Goal: Information Seeking & Learning: Learn about a topic

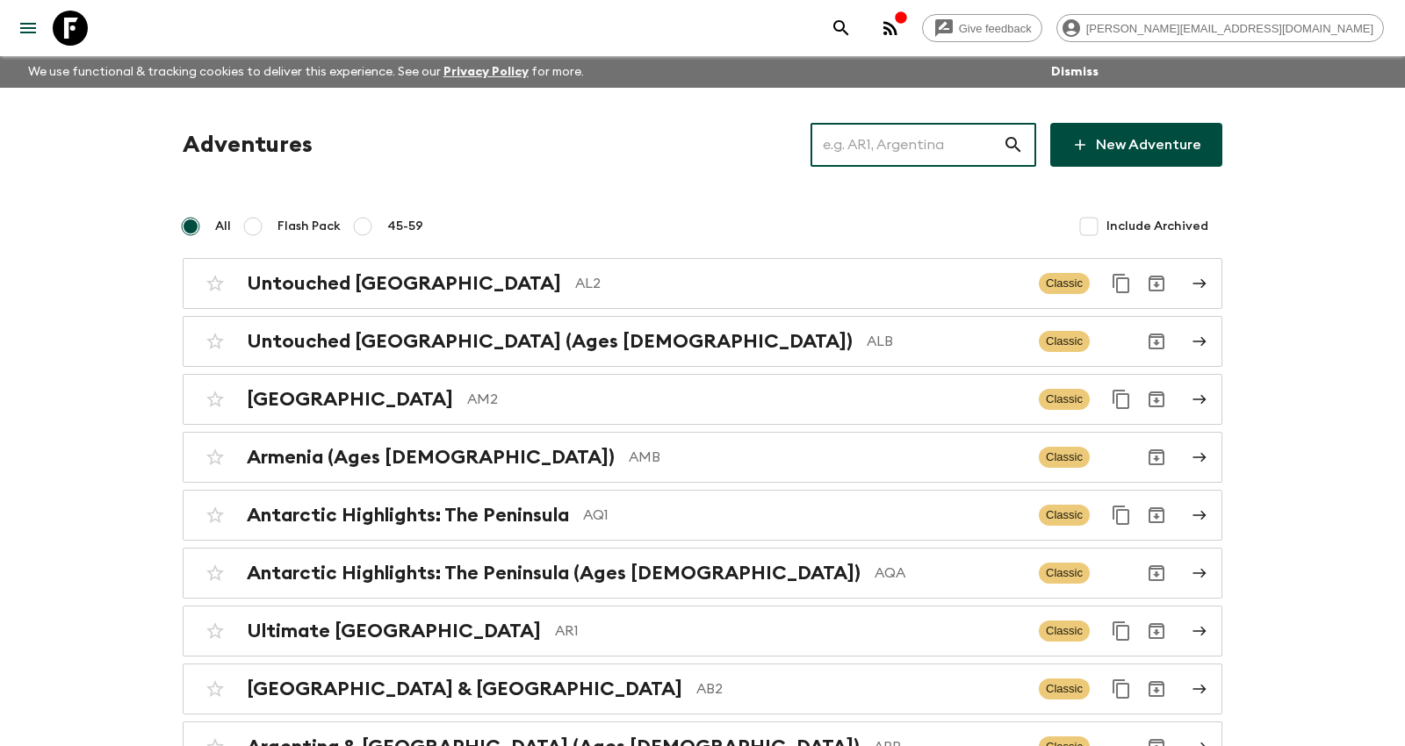
click at [904, 134] on input "text" at bounding box center [906, 144] width 192 height 49
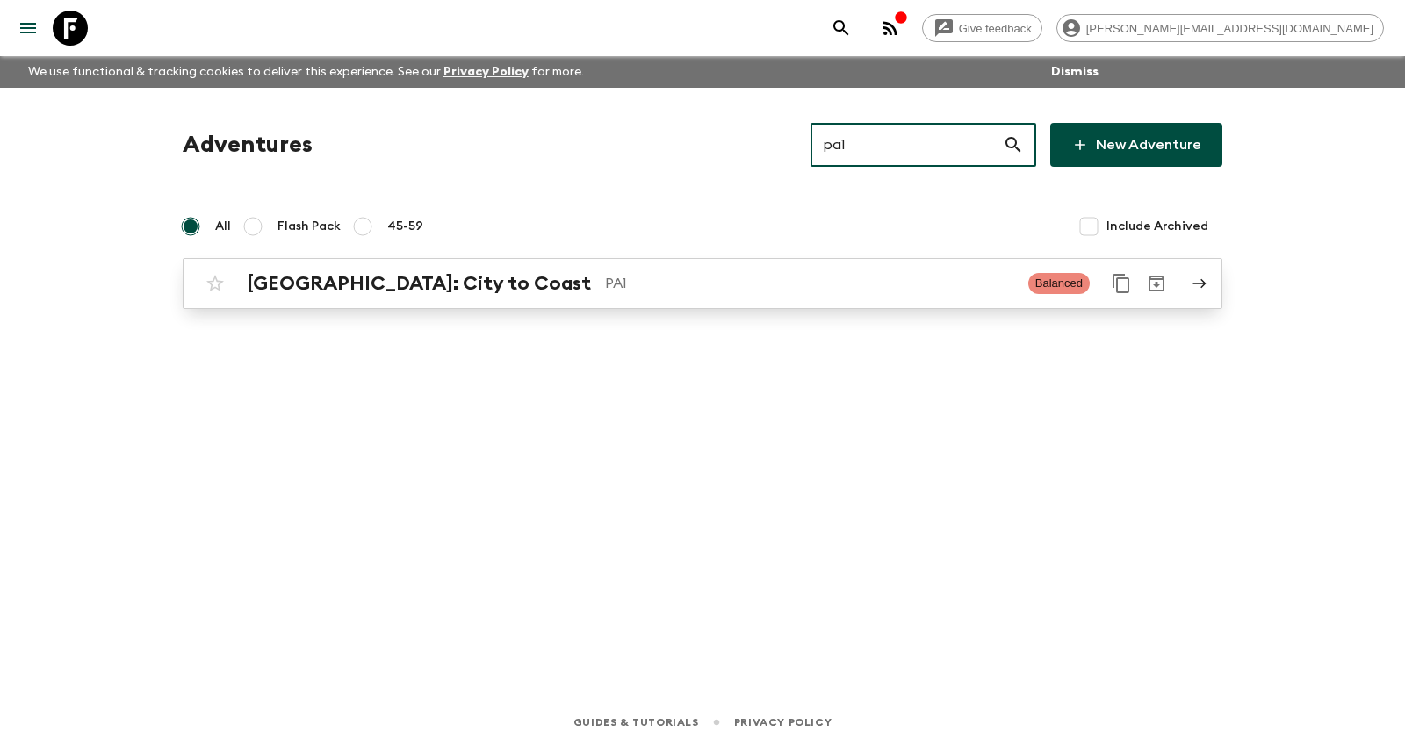
type input "pa1"
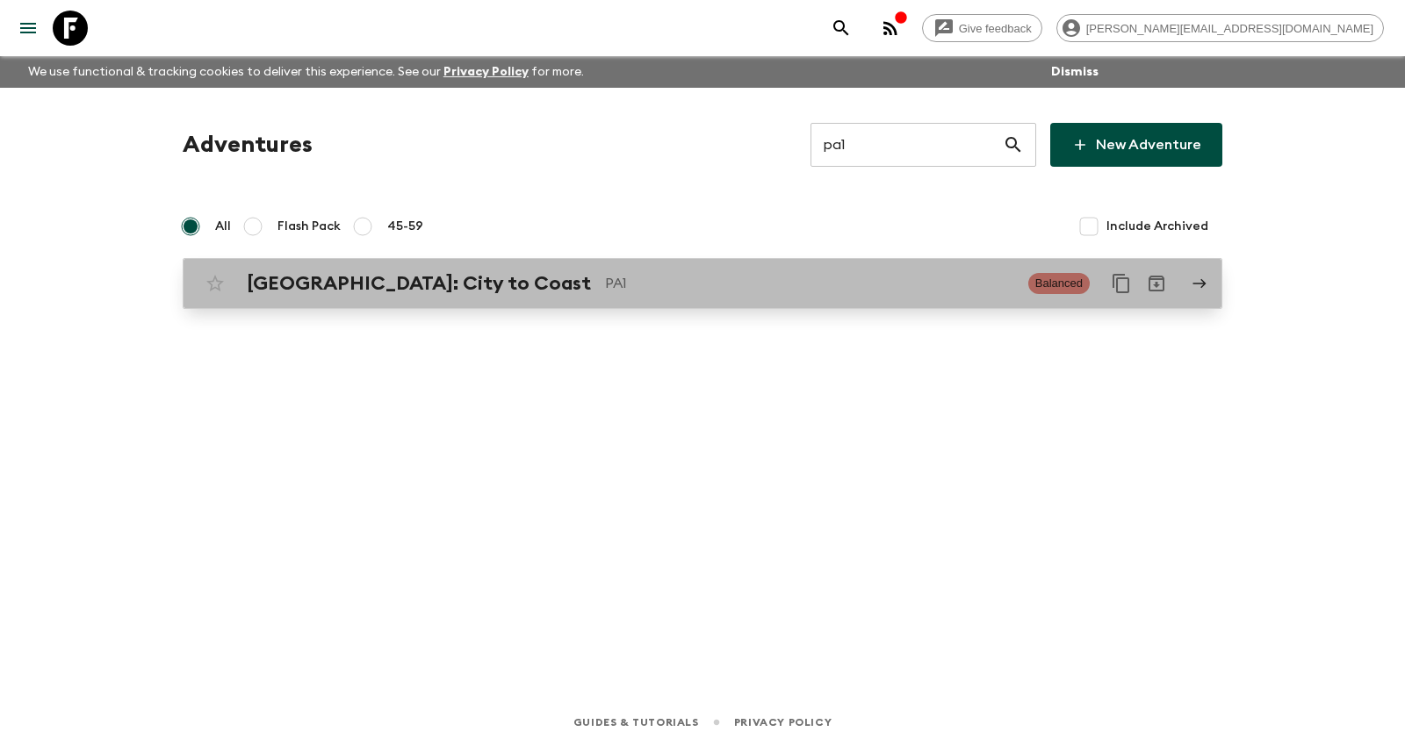
click at [736, 283] on p "PA1" at bounding box center [809, 283] width 409 height 21
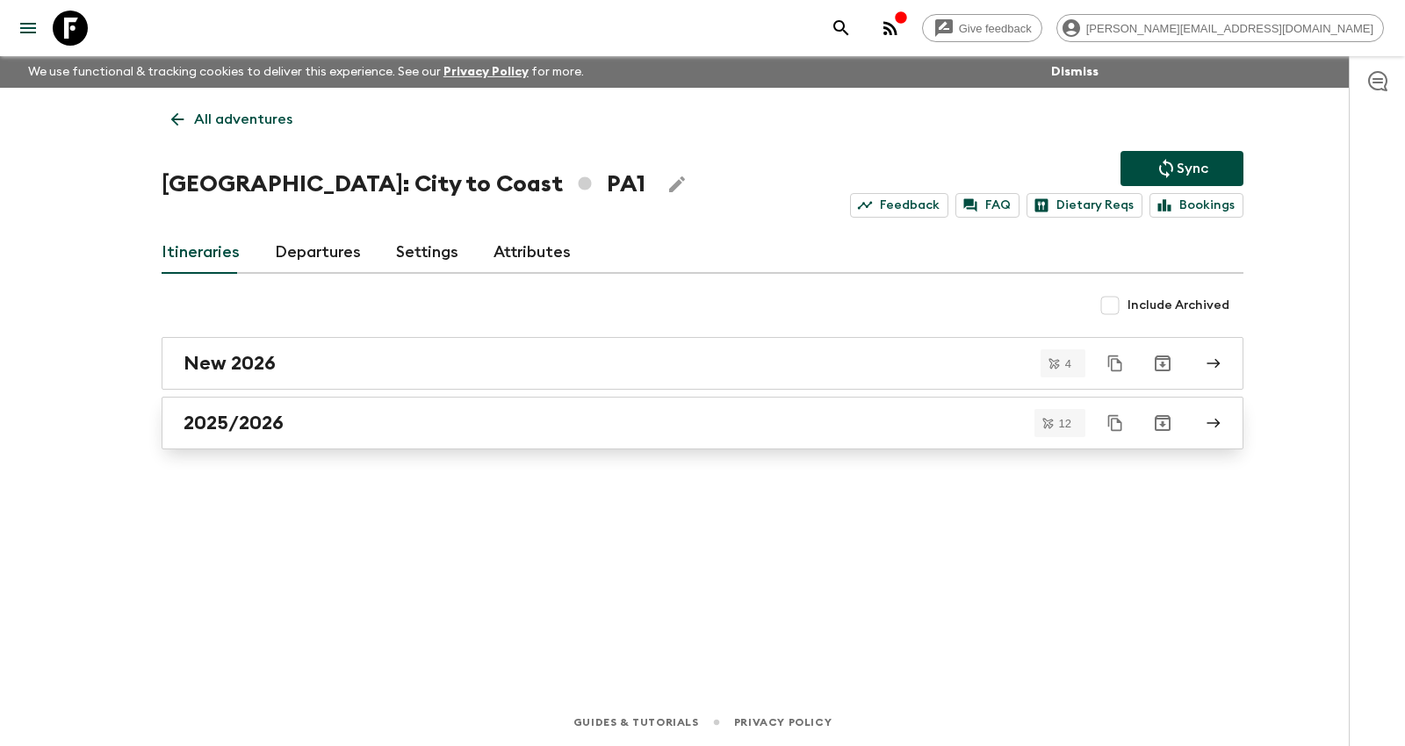
click at [422, 412] on div "2025/2026" at bounding box center [685, 423] width 1004 height 23
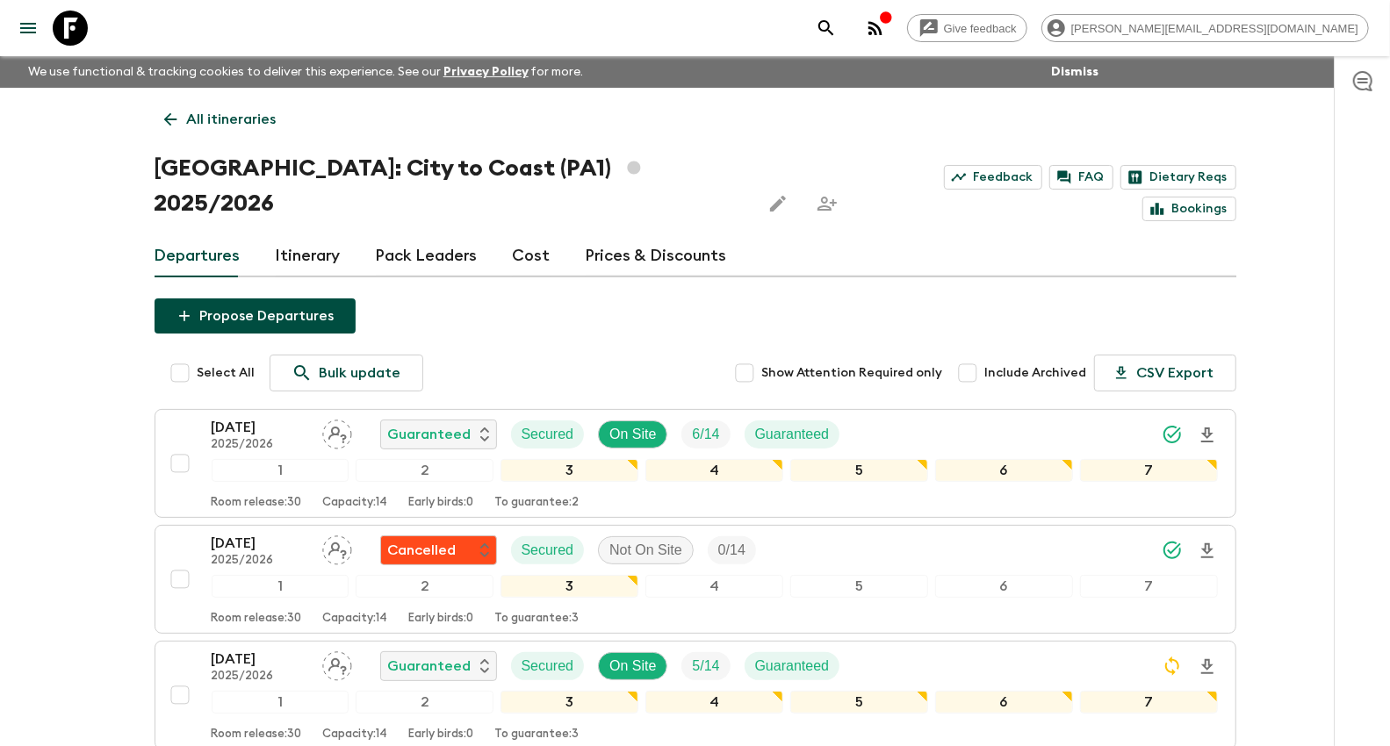
click at [545, 235] on div "Departures Itinerary Pack Leaders Cost Prices & Discounts" at bounding box center [696, 256] width 1082 height 42
click at [531, 235] on link "Cost" at bounding box center [532, 256] width 38 height 42
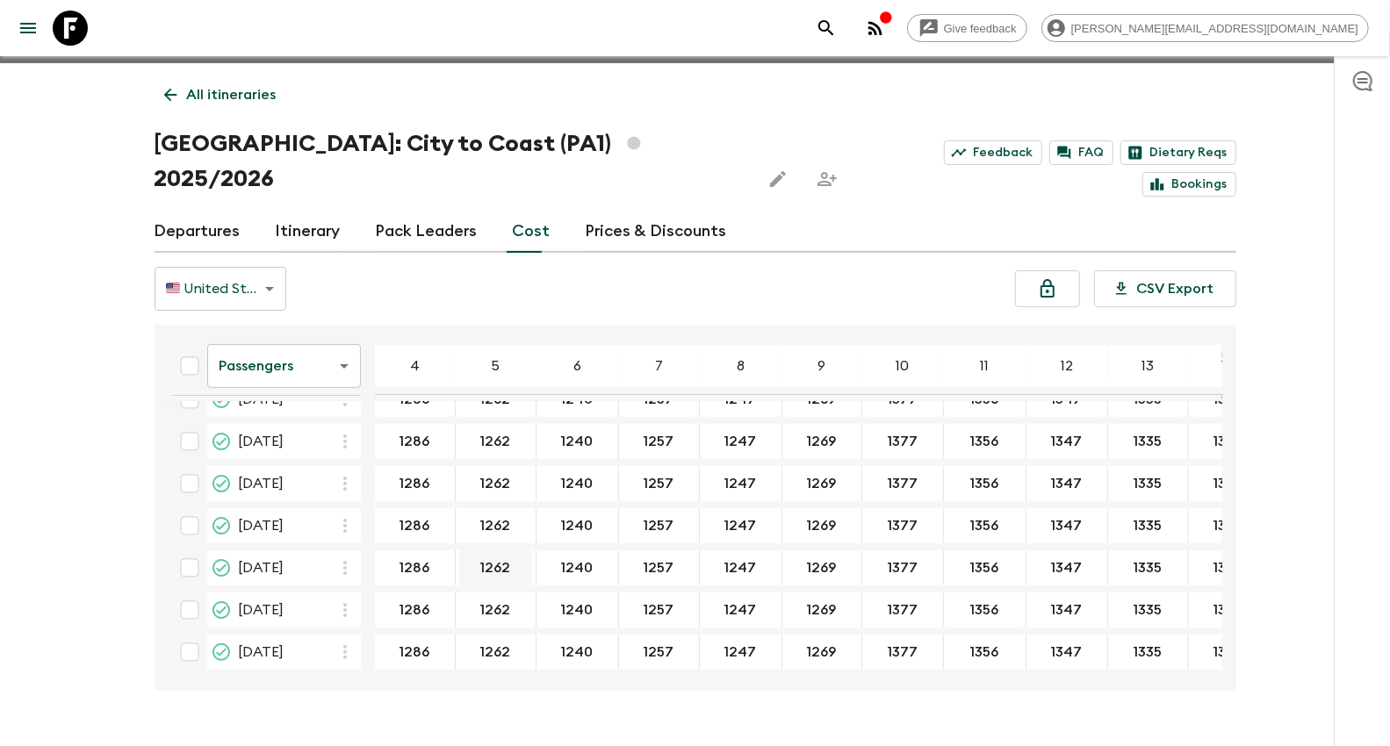
scroll to position [31, 0]
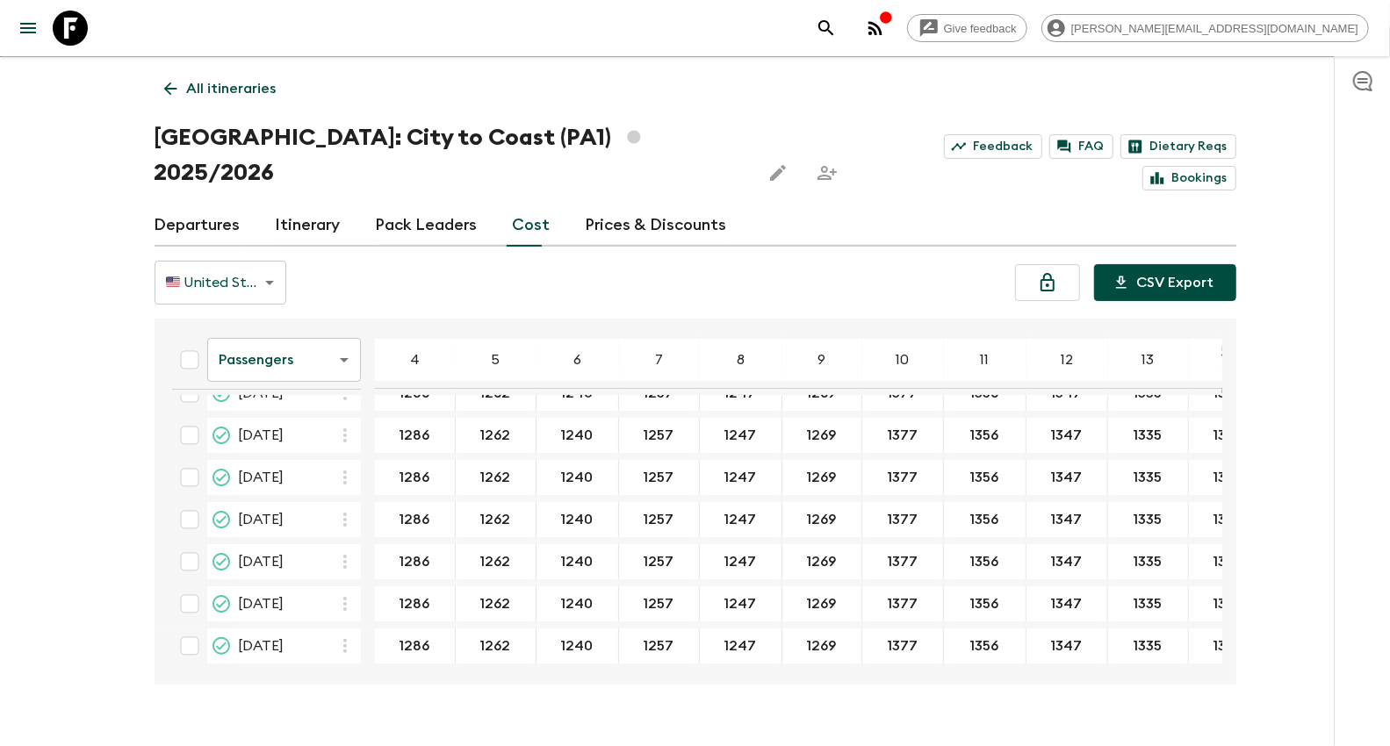
click at [1144, 264] on button "CSV Export" at bounding box center [1165, 282] width 142 height 37
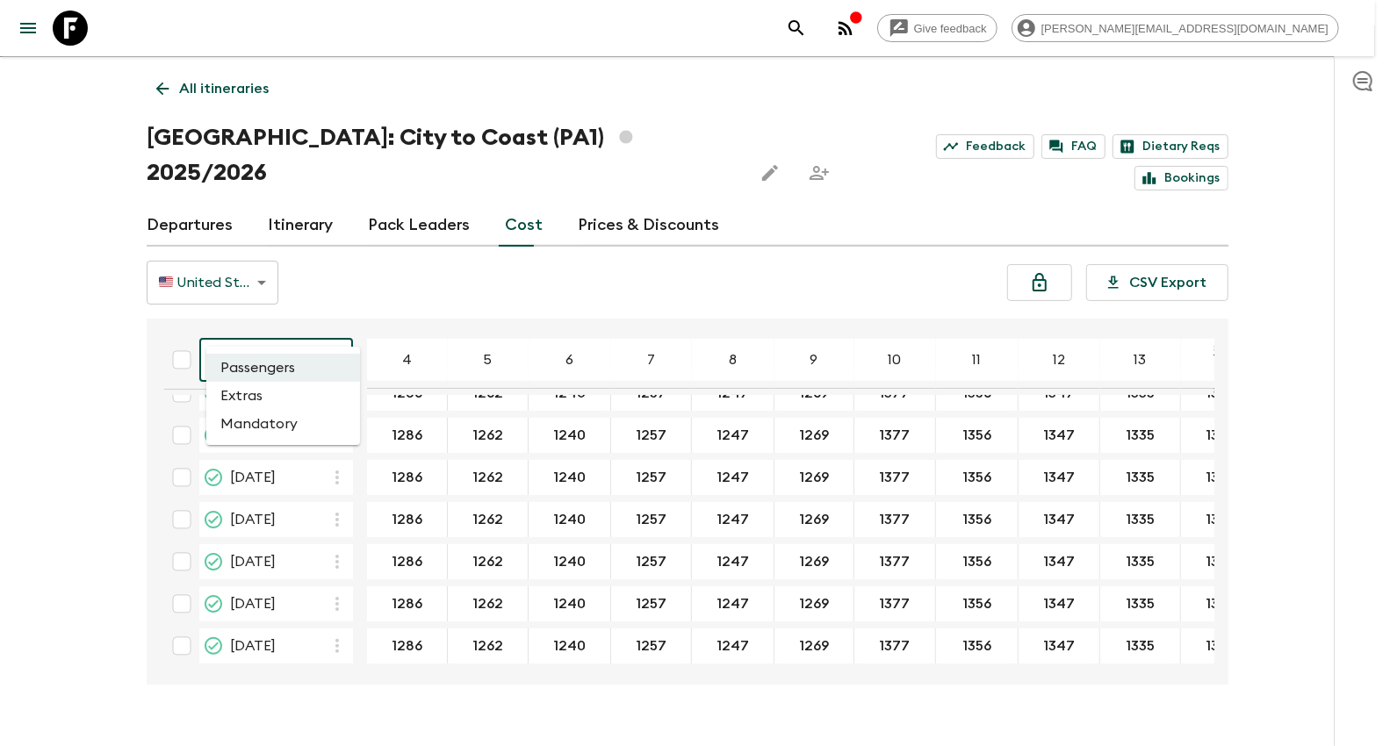
click at [250, 329] on body "Give feedback [PERSON_NAME][EMAIL_ADDRESS][DOMAIN_NAME] We use functional & tra…" at bounding box center [695, 375] width 1390 height 812
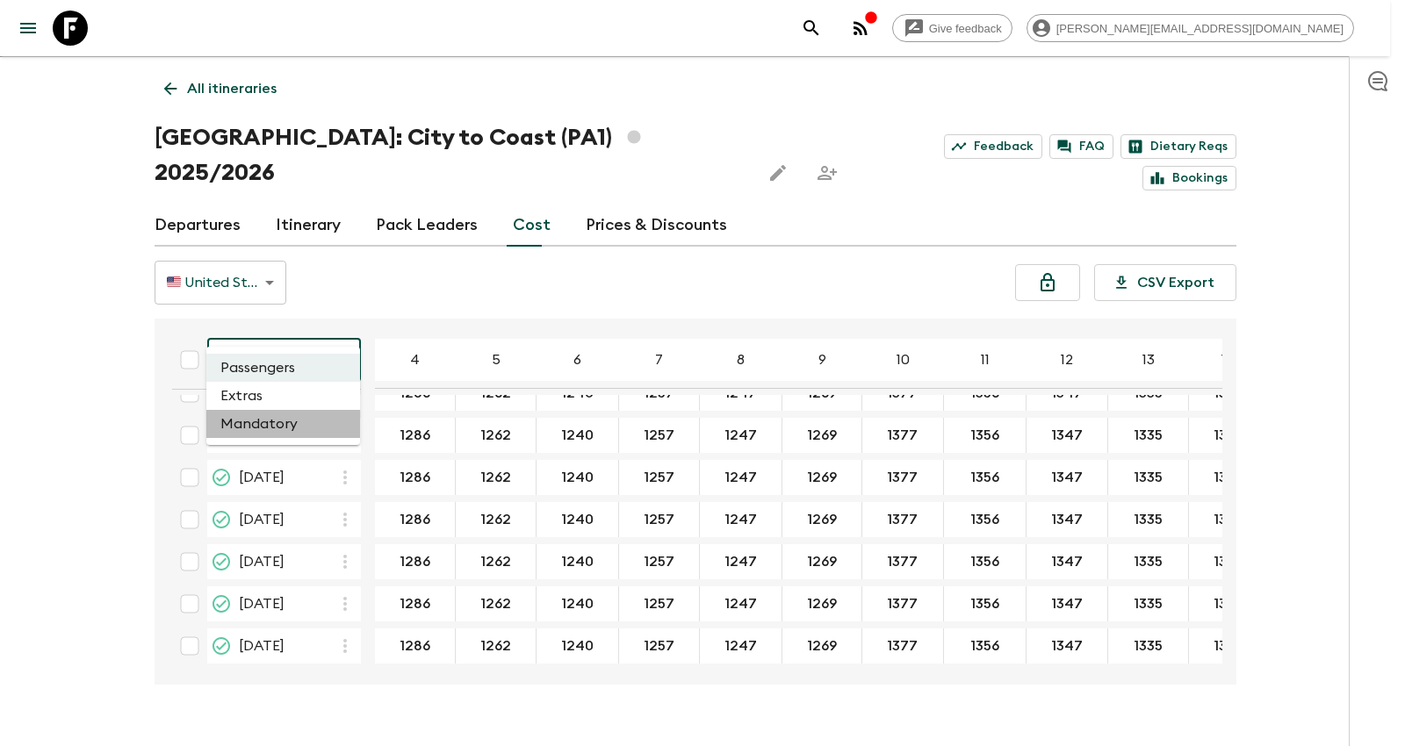
click at [261, 415] on li "Mandatory" at bounding box center [283, 424] width 154 height 28
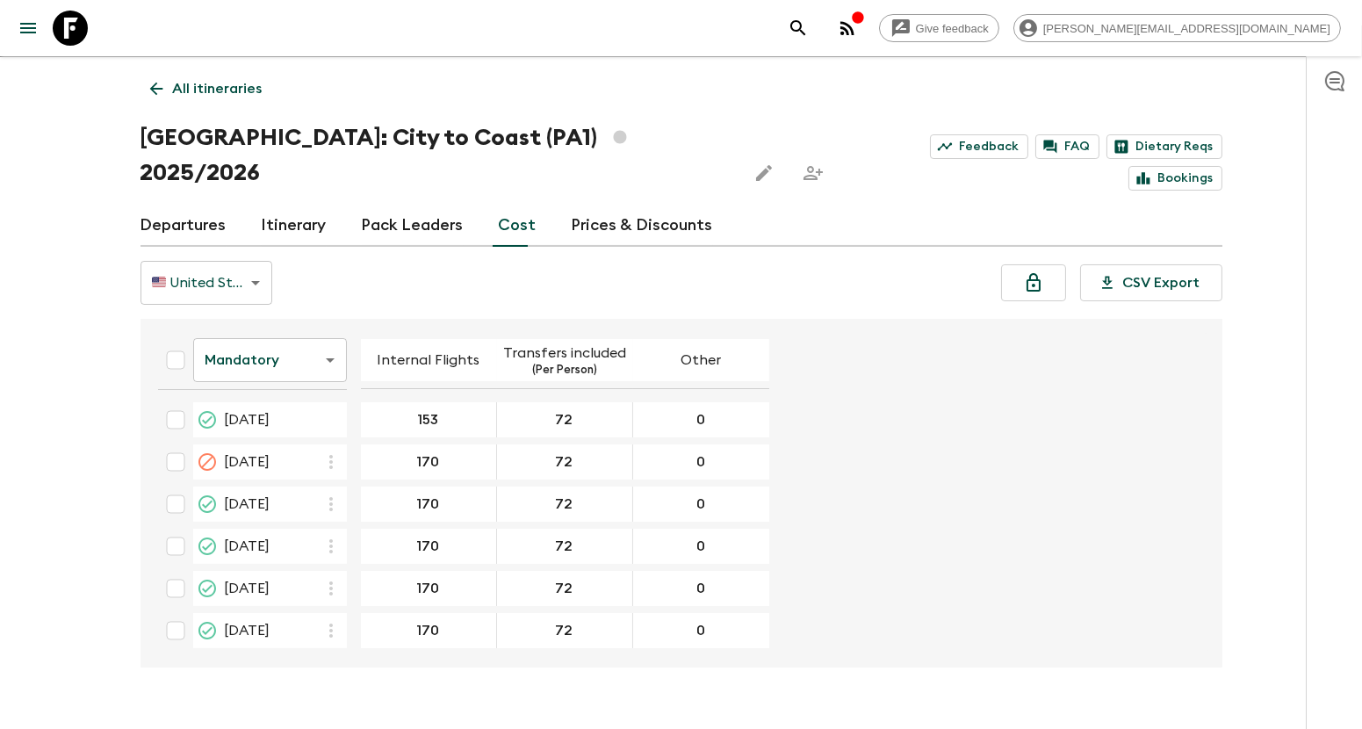
click at [253, 336] on body "Give feedback [PERSON_NAME][EMAIL_ADDRESS][DOMAIN_NAME] We use functional & tra…" at bounding box center [681, 366] width 1362 height 794
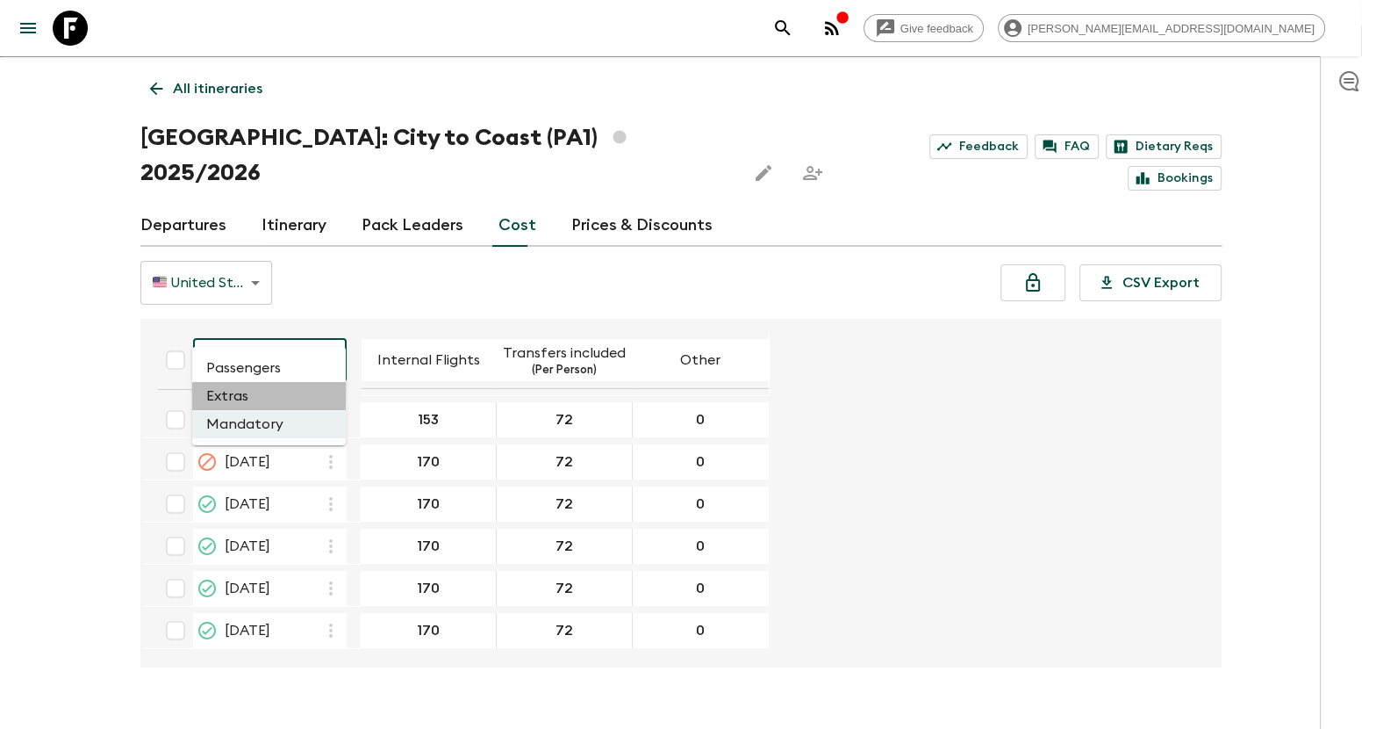
click at [262, 384] on li "Extras" at bounding box center [269, 396] width 154 height 28
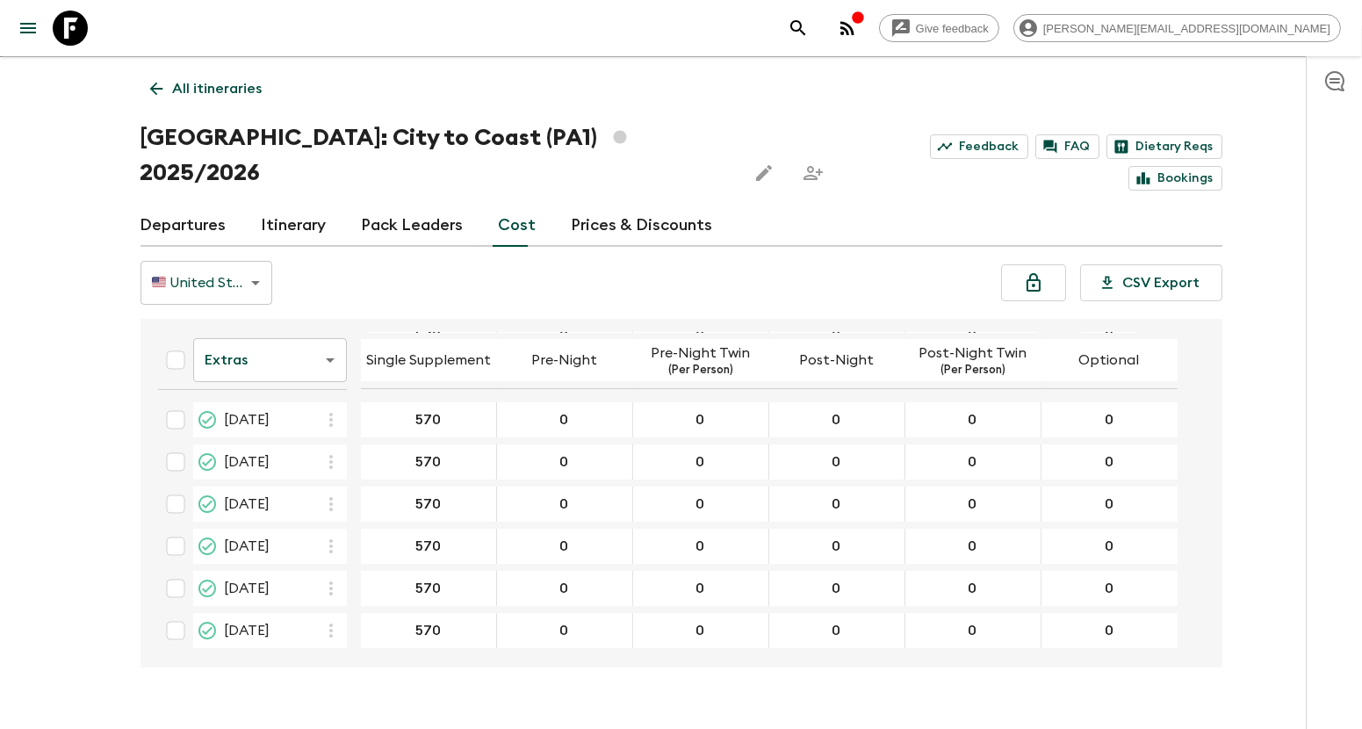
scroll to position [251, 0]
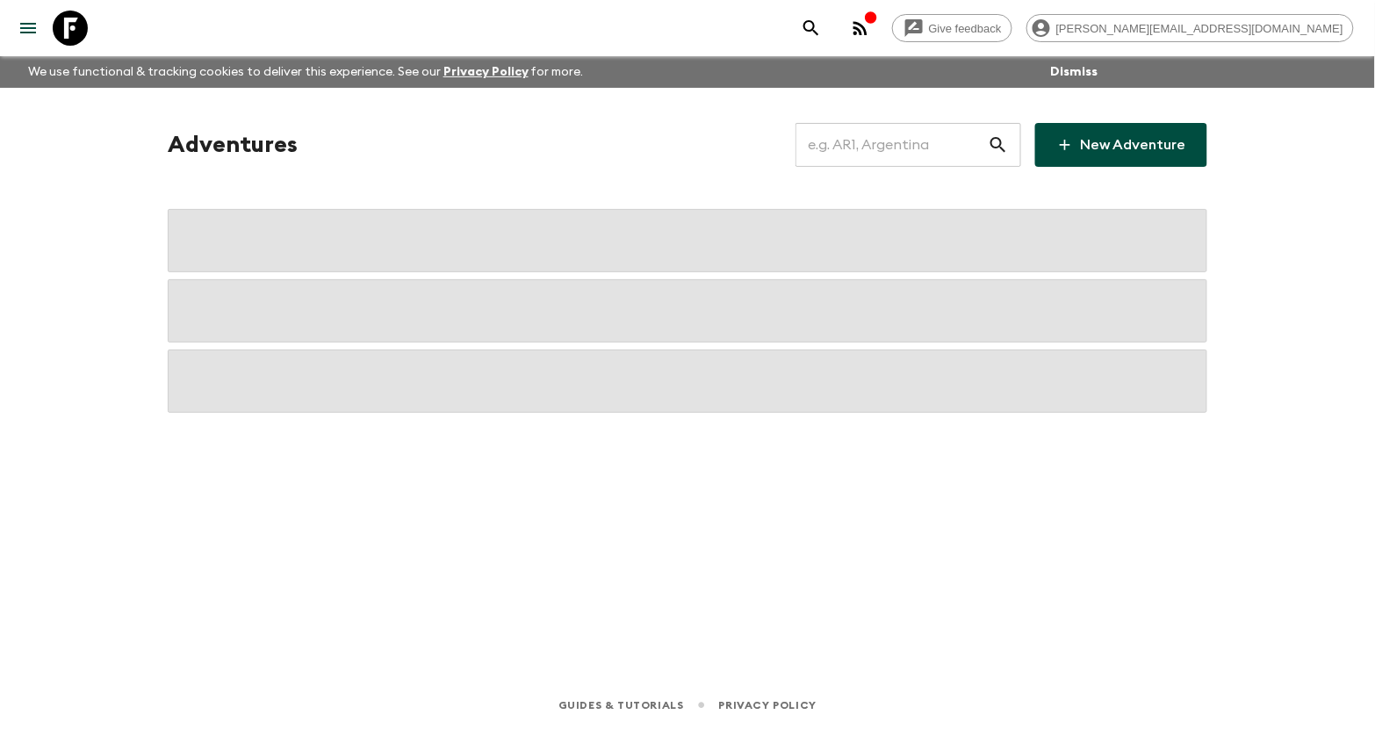
click at [926, 147] on input "text" at bounding box center [891, 144] width 192 height 49
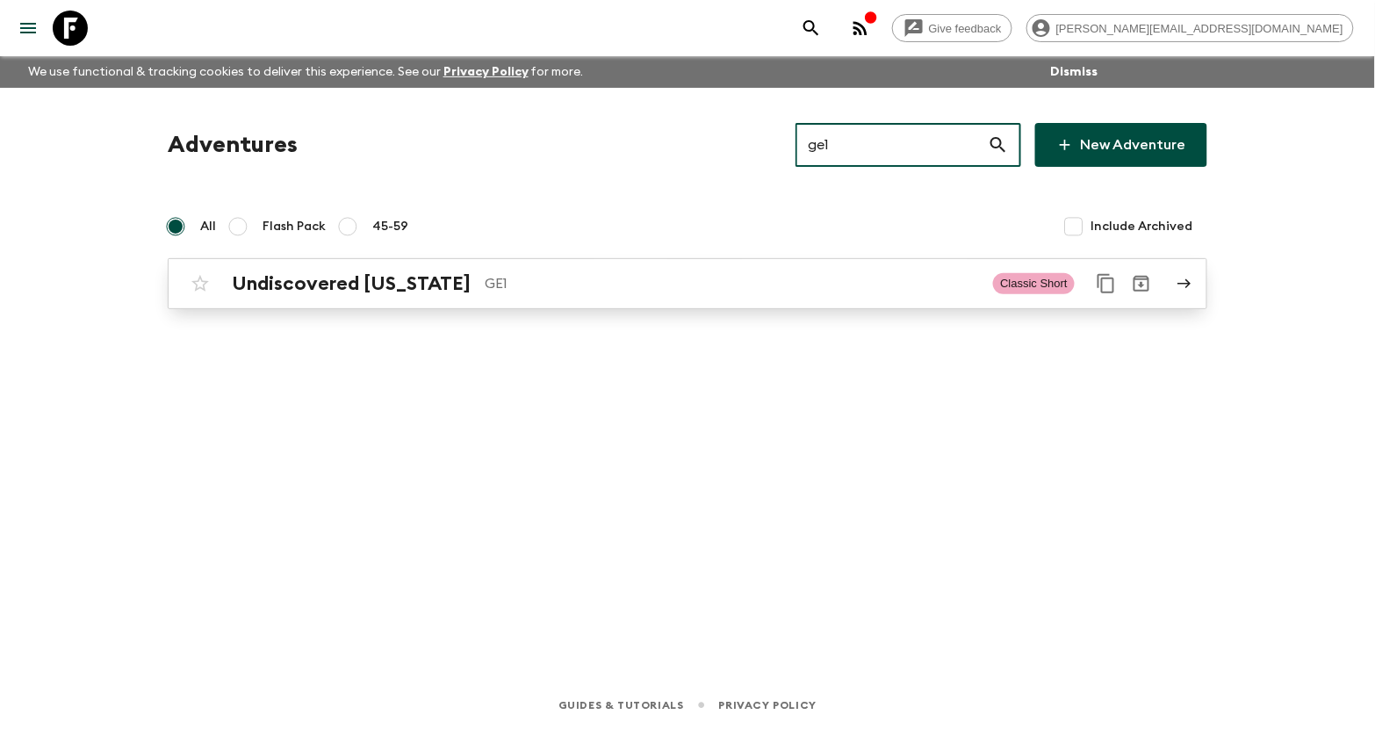
type input "ge1"
click at [404, 272] on h2 "Undiscovered [US_STATE]" at bounding box center [351, 283] width 239 height 23
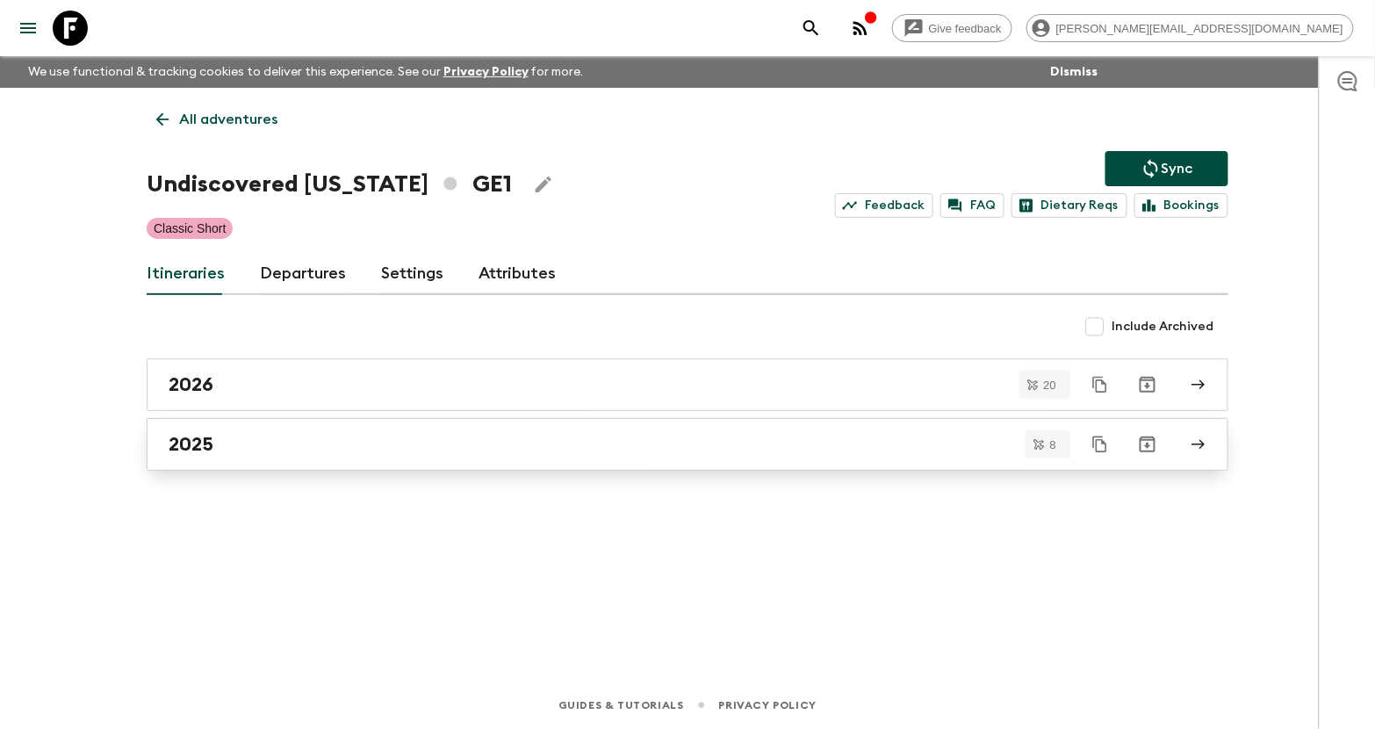
click at [387, 440] on div "2025" at bounding box center [671, 444] width 1004 height 23
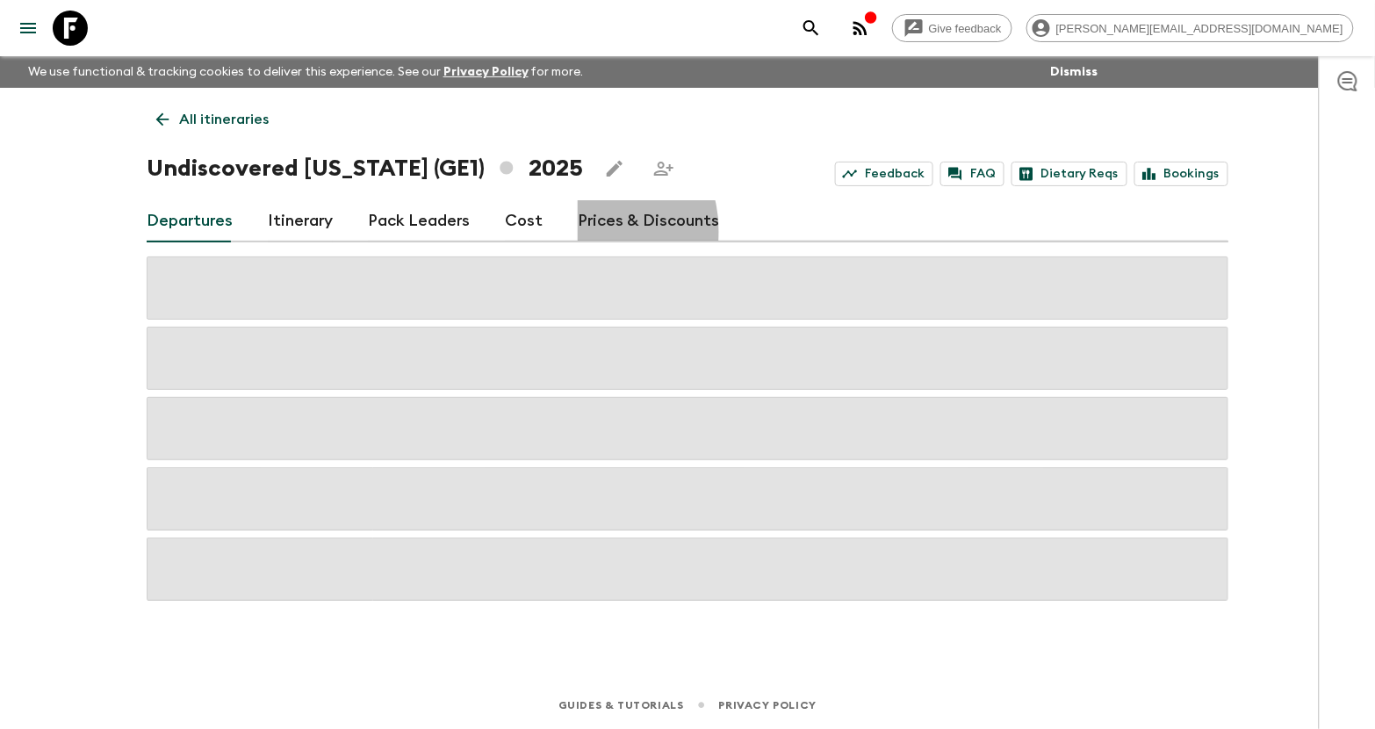
click at [579, 231] on link "Prices & Discounts" at bounding box center [648, 221] width 141 height 42
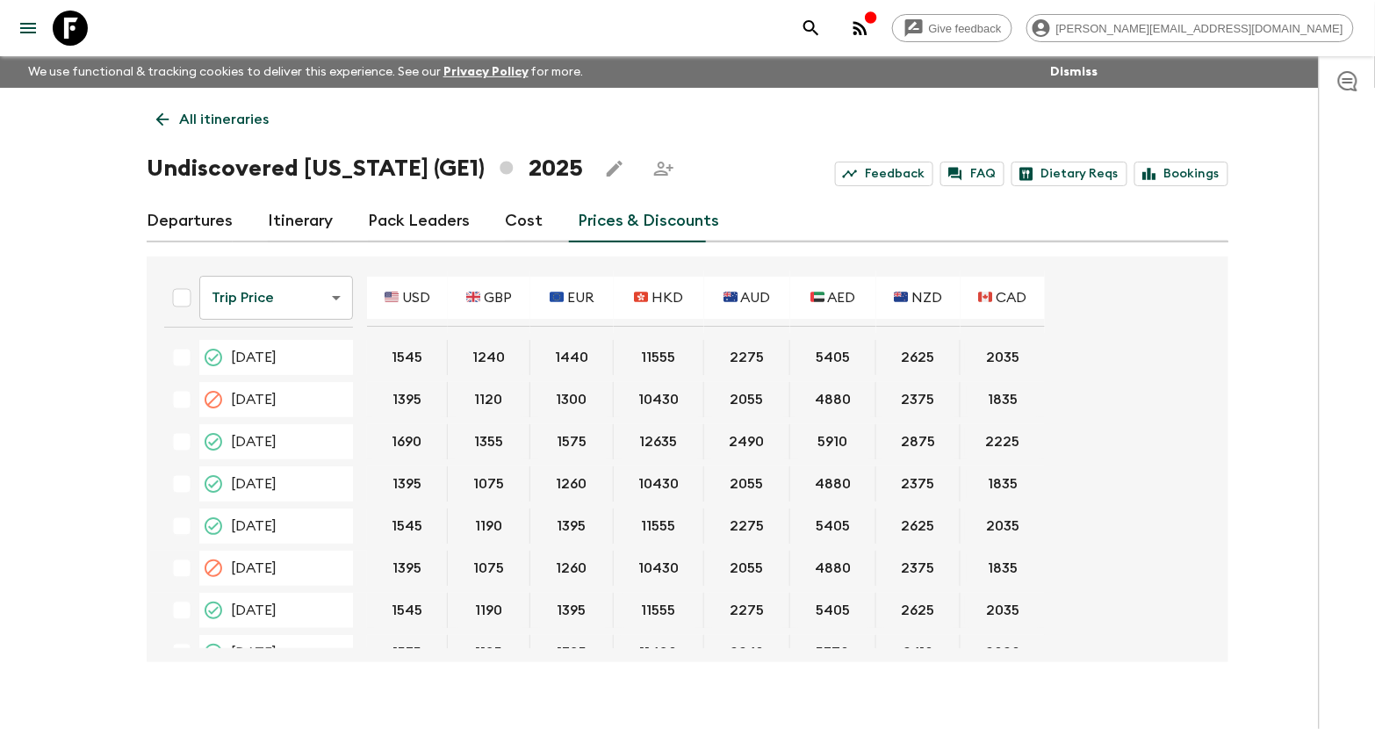
click at [321, 298] on body "Give feedback kim@flashpack.com We use functional & tracking cookies to deliver…" at bounding box center [687, 379] width 1375 height 758
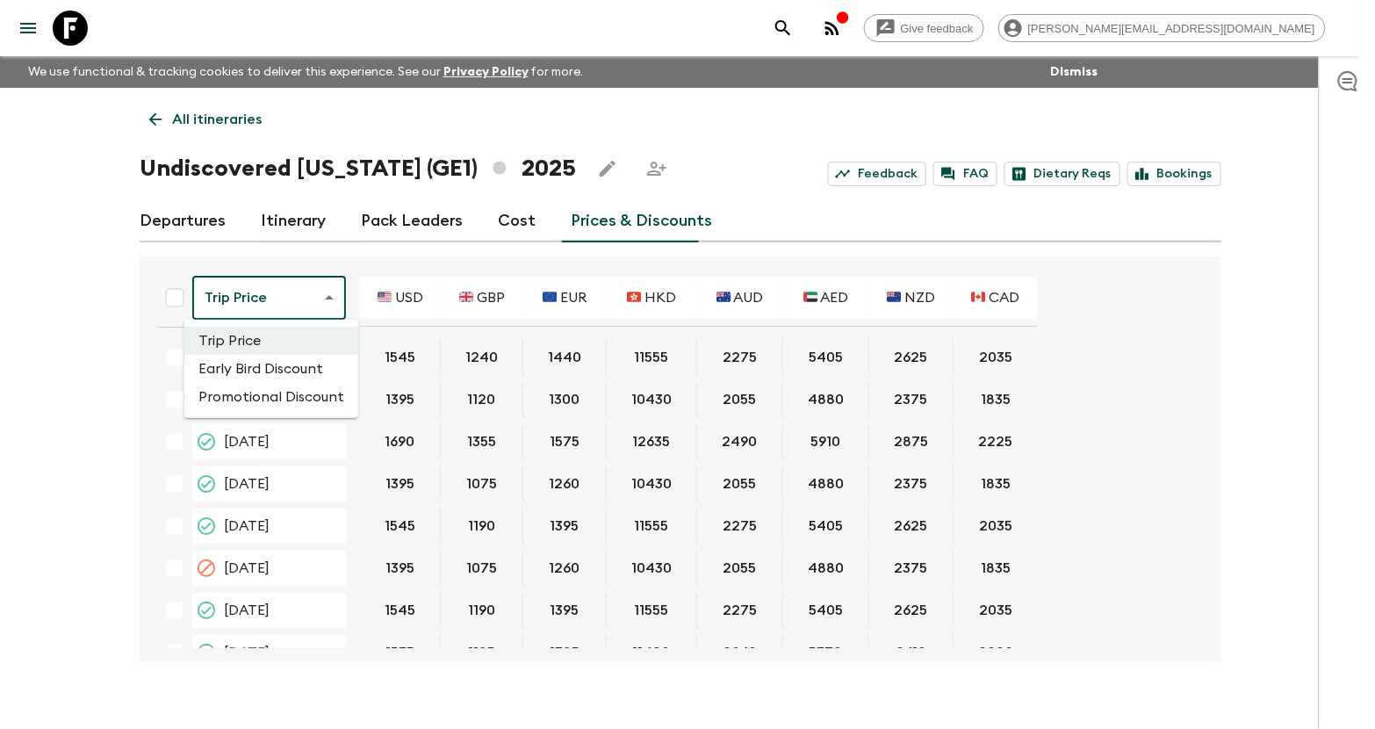
click at [305, 407] on li "Promotional Discount" at bounding box center [271, 397] width 174 height 28
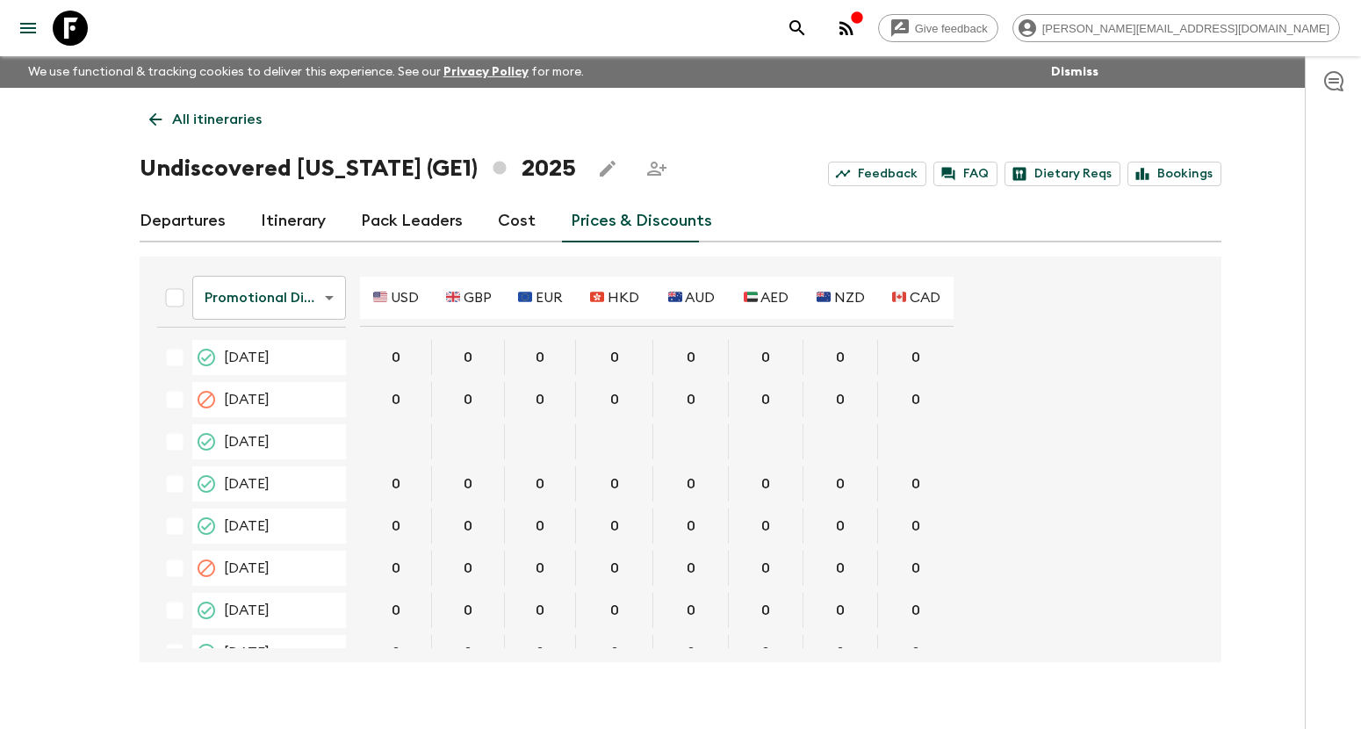
scroll to position [404, 0]
